Goal: Task Accomplishment & Management: Use online tool/utility

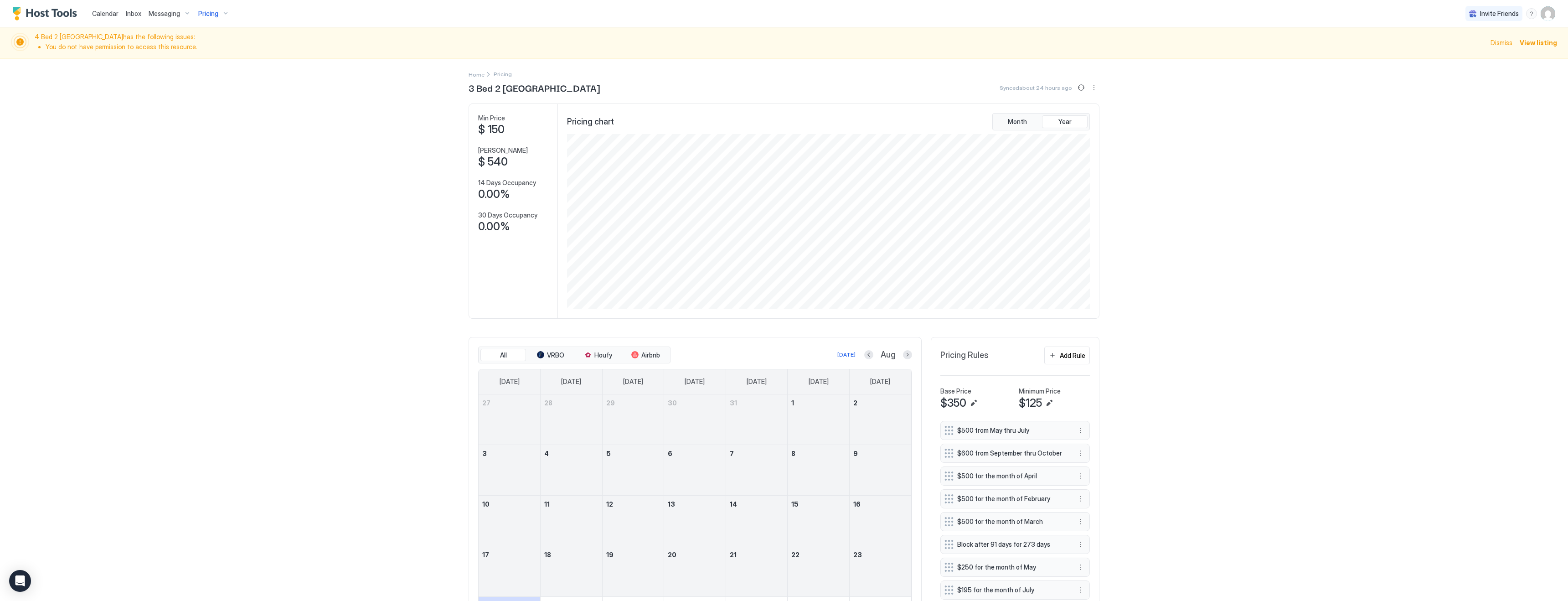
scroll to position [175, 525]
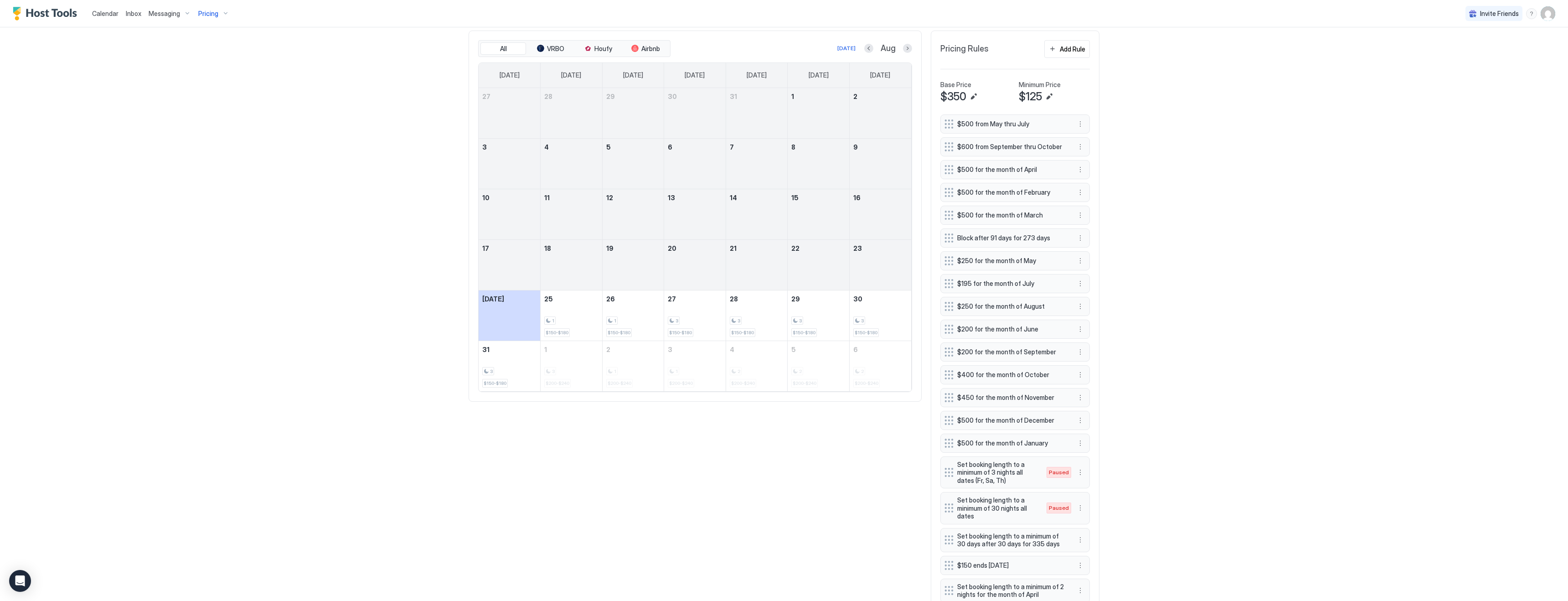
click at [213, 12] on span "Pricing" at bounding box center [208, 13] width 20 height 8
click at [220, 65] on input "Input Field" at bounding box center [220, 65] width 141 height 15
type input "*******"
click at [222, 86] on span "Charming 4 Bed 3 Bath house [GEOGRAPHIC_DATA] [GEOGRAPHIC_DATA]" at bounding box center [220, 91] width 133 height 13
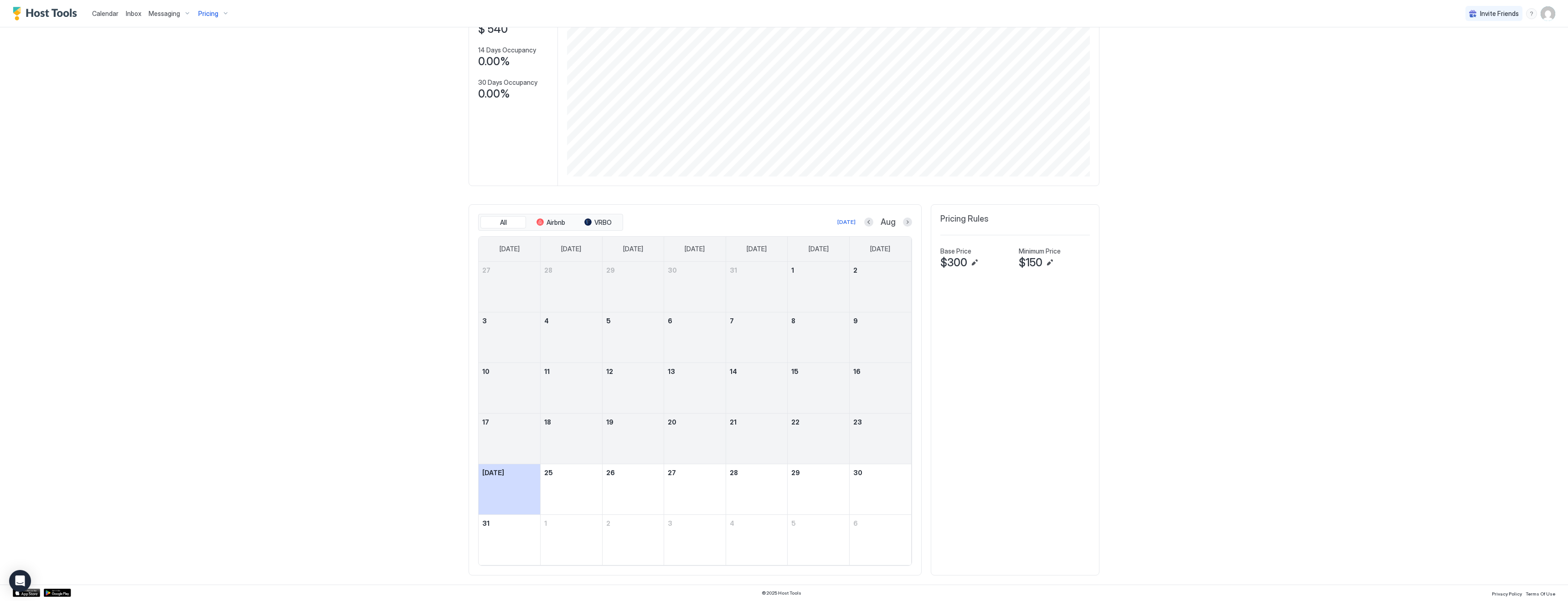
scroll to position [133, 0]
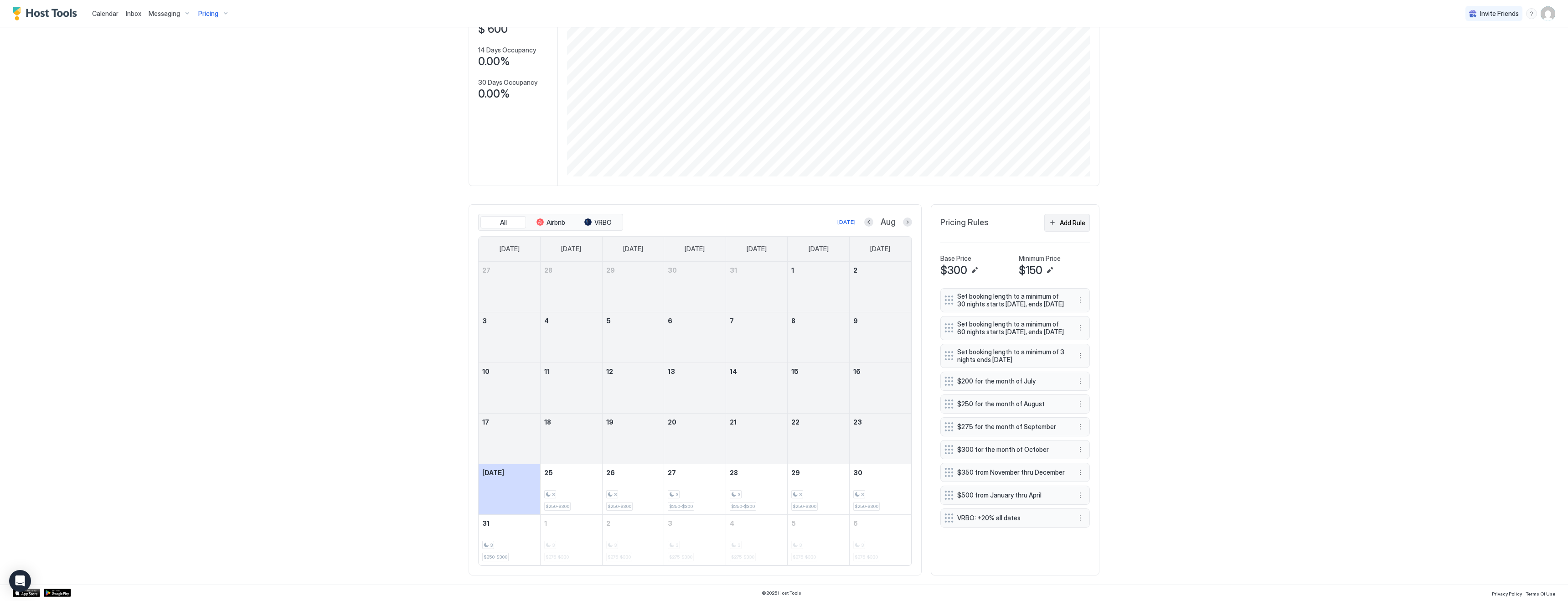
click at [1078, 222] on div "Add Rule" at bounding box center [1073, 223] width 26 height 10
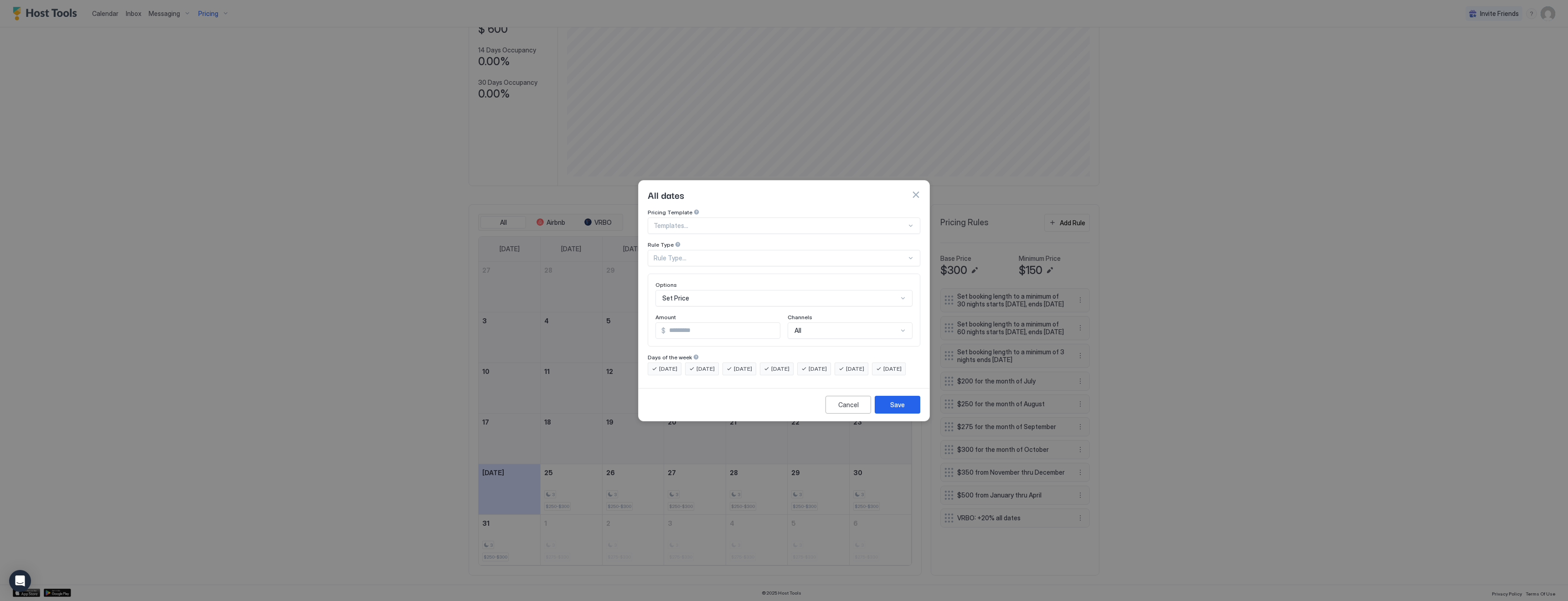
click at [694, 254] on div "Rule Type..." at bounding box center [780, 258] width 253 height 8
click at [689, 276] on div "All Dates" at bounding box center [785, 279] width 261 height 7
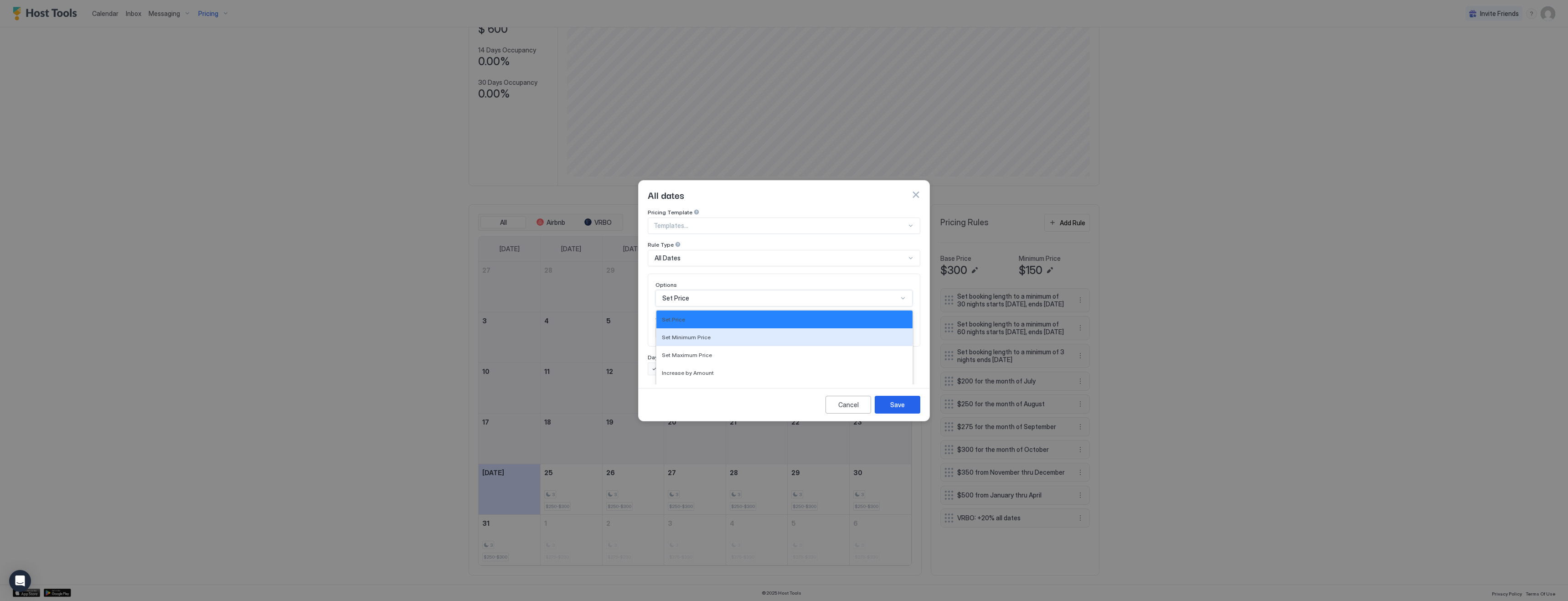
scroll to position [47, 0]
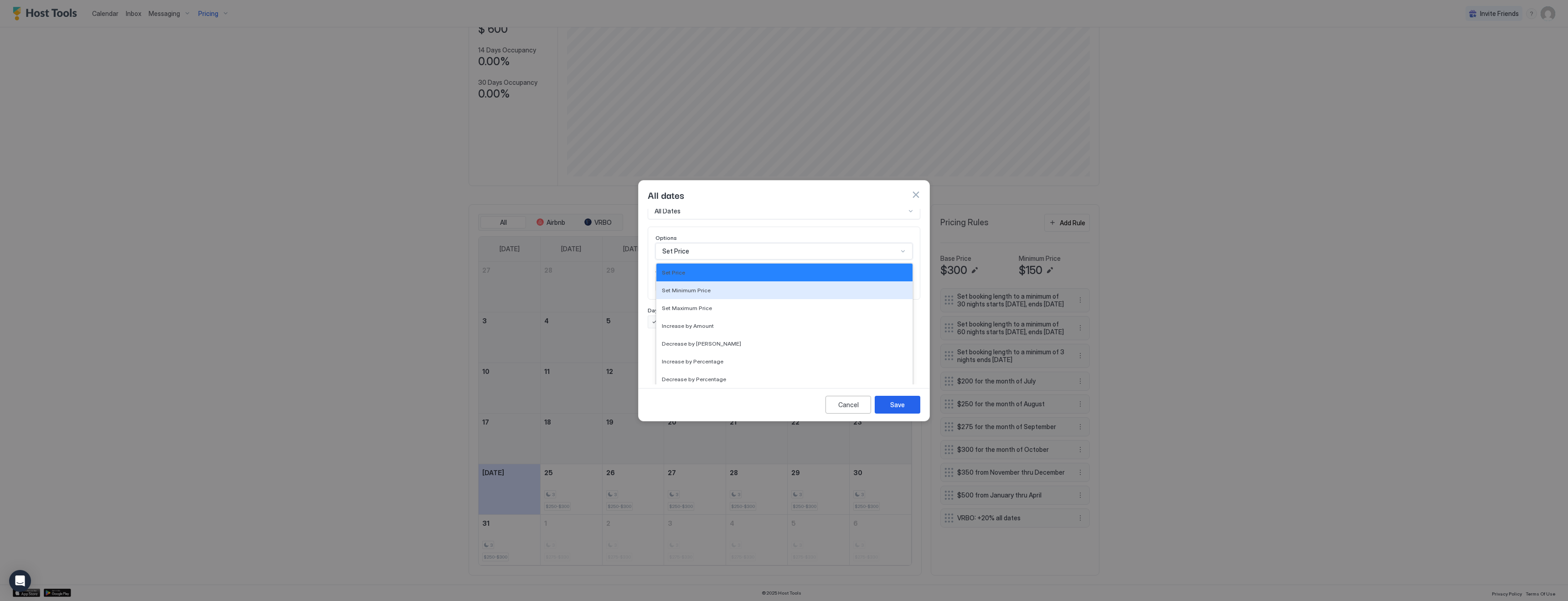
click at [686, 259] on div "Set Minimum Price, 2 of 17. 17 results available. Use Up and Down to choose opt…" at bounding box center [784, 251] width 257 height 16
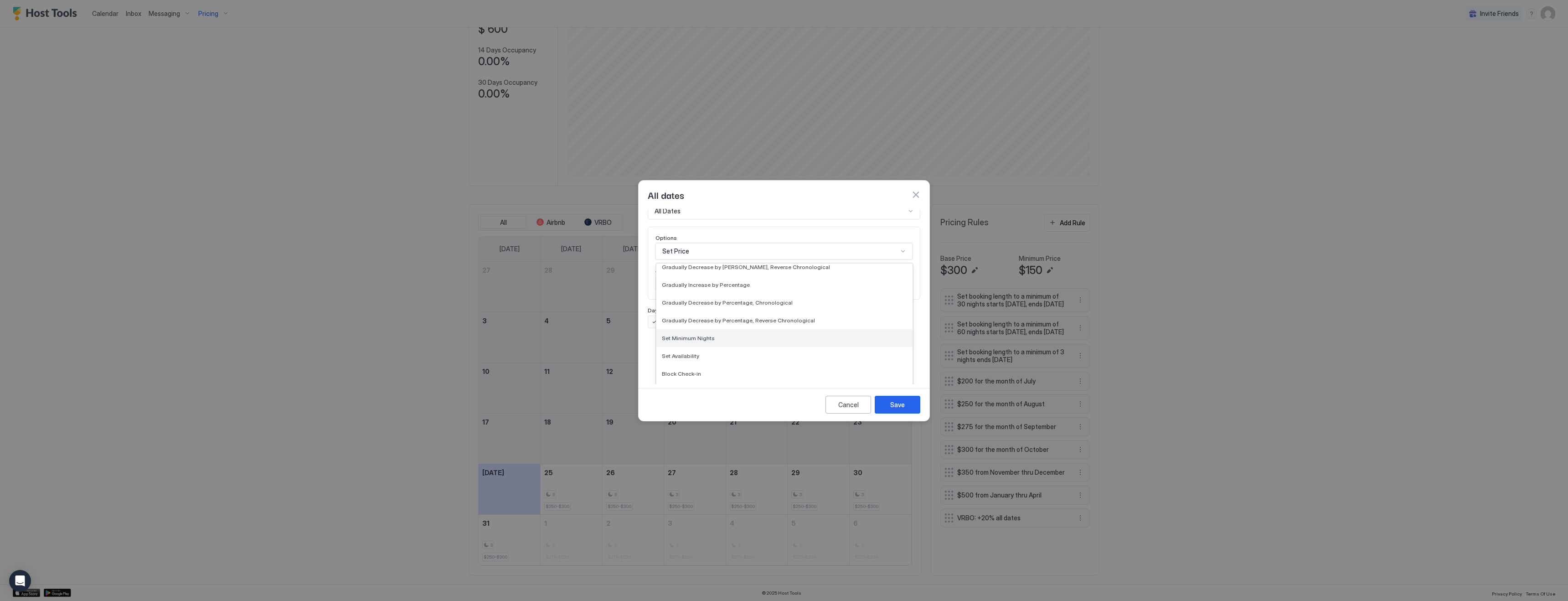
click at [694, 329] on div "Set Minimum Nights" at bounding box center [784, 338] width 256 height 18
click at [710, 323] on input "*" at bounding box center [705, 330] width 98 height 15
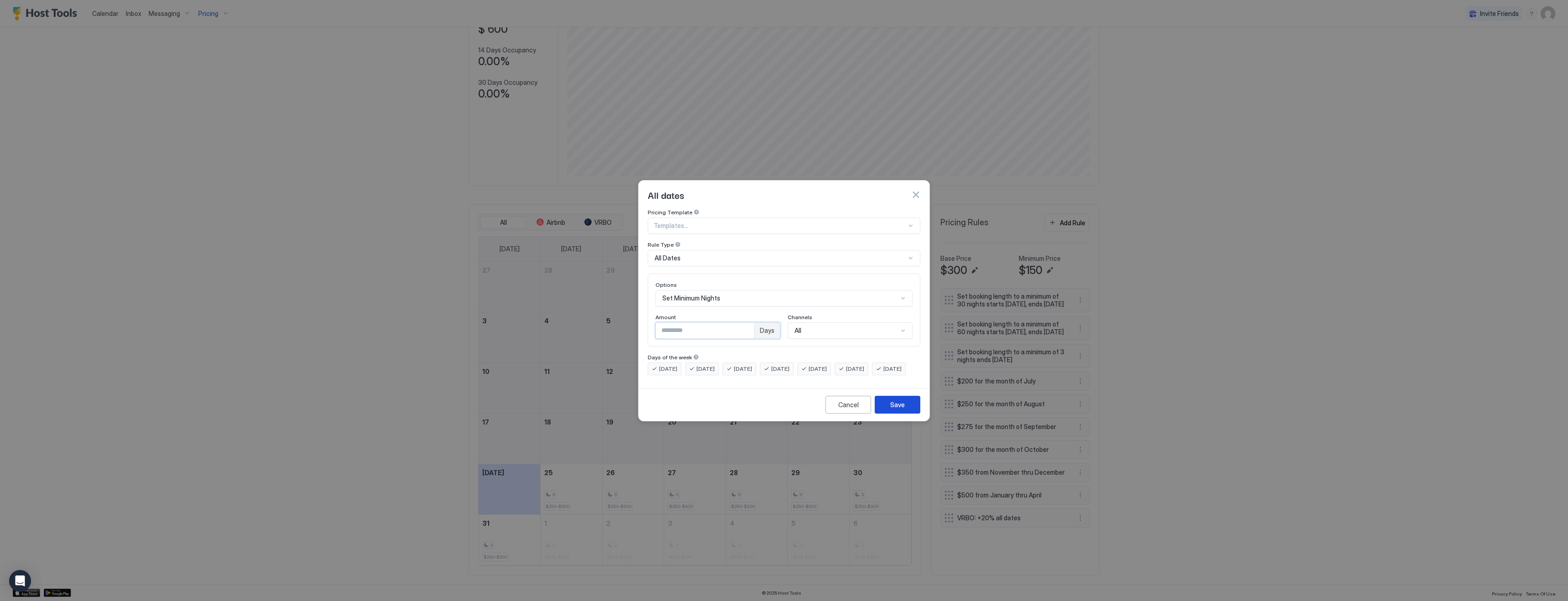
type input "**"
click at [912, 406] on button "Save" at bounding box center [897, 404] width 46 height 18
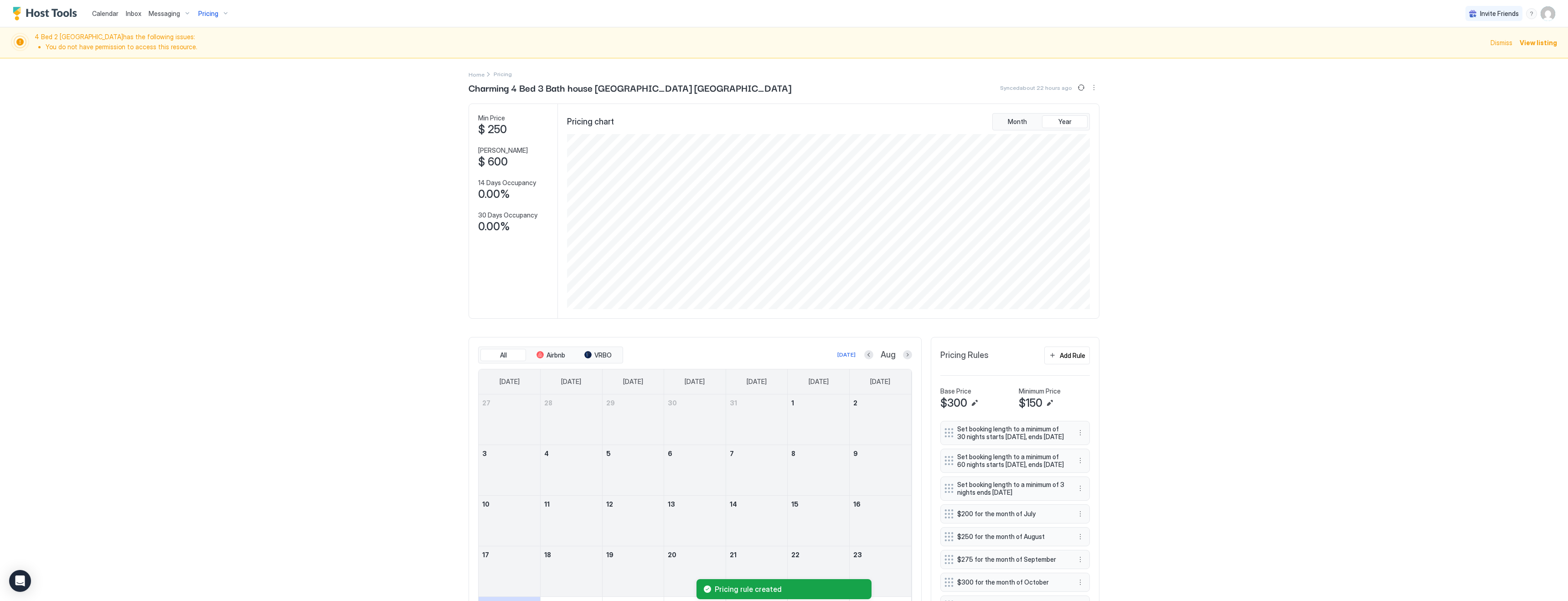
scroll to position [138, 0]
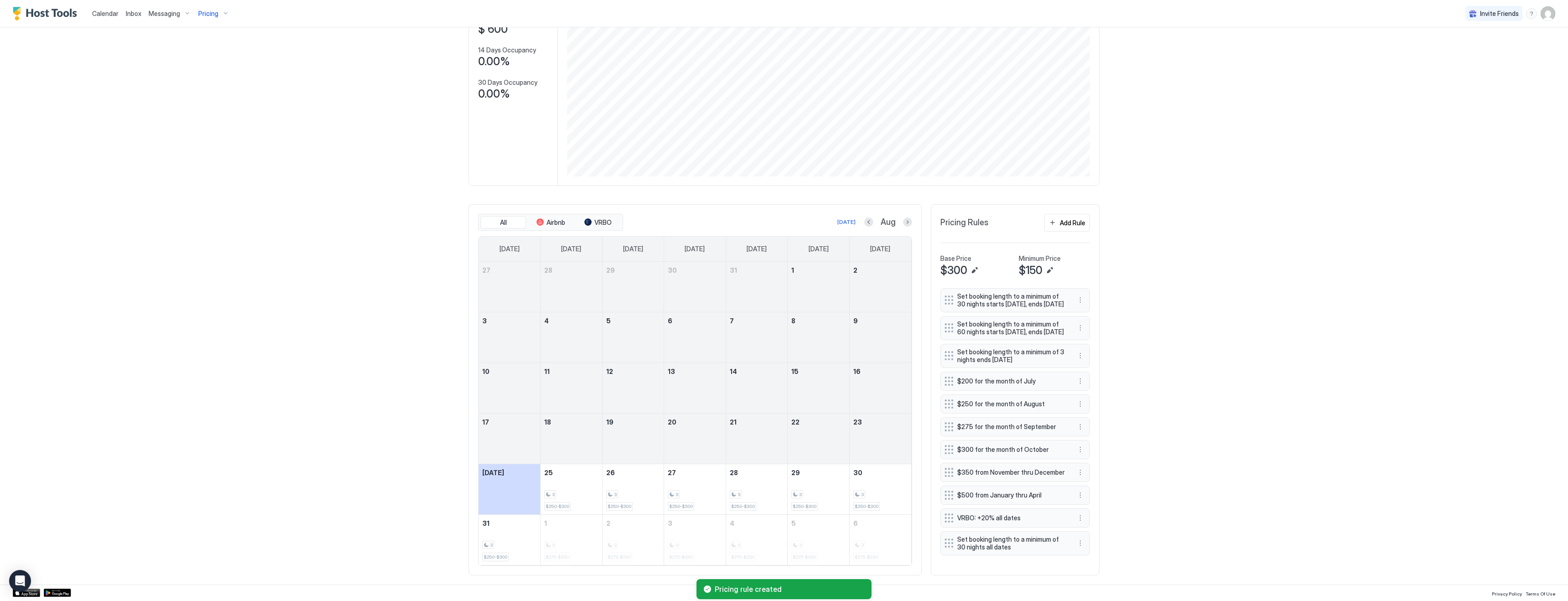
click at [101, 16] on span "Calendar" at bounding box center [105, 13] width 26 height 8
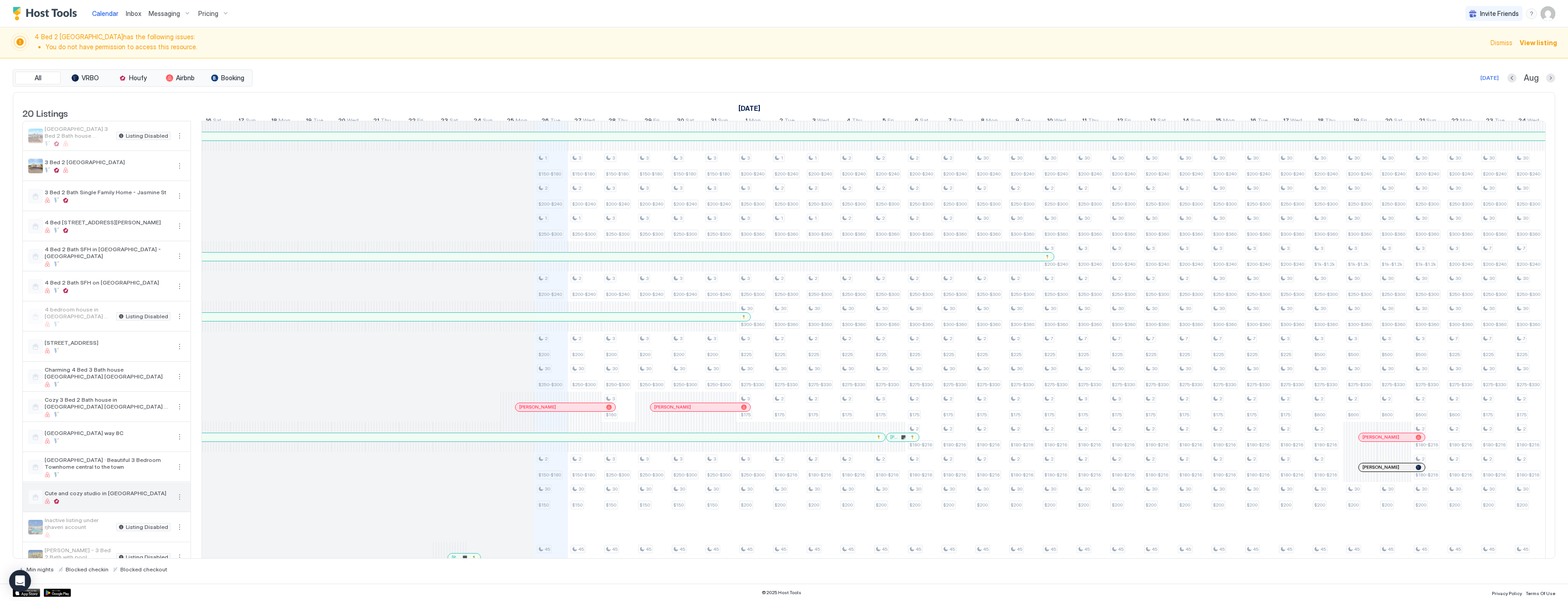
scroll to position [172, 0]
